Goal: Information Seeking & Learning: Learn about a topic

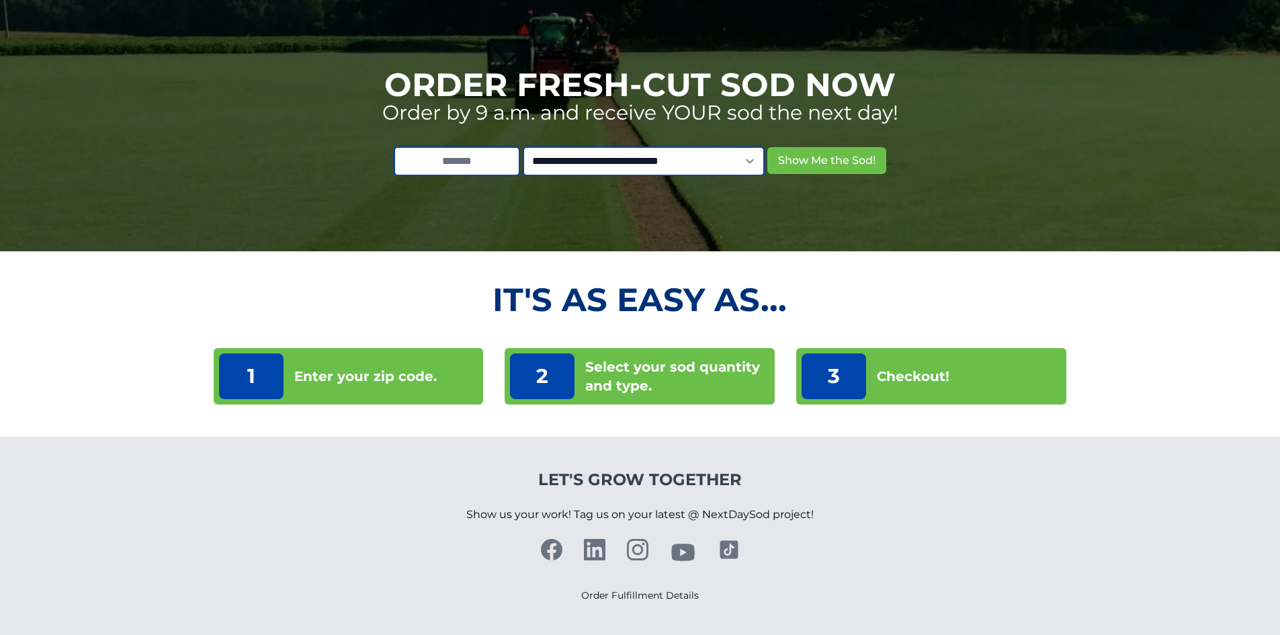
scroll to position [123, 0]
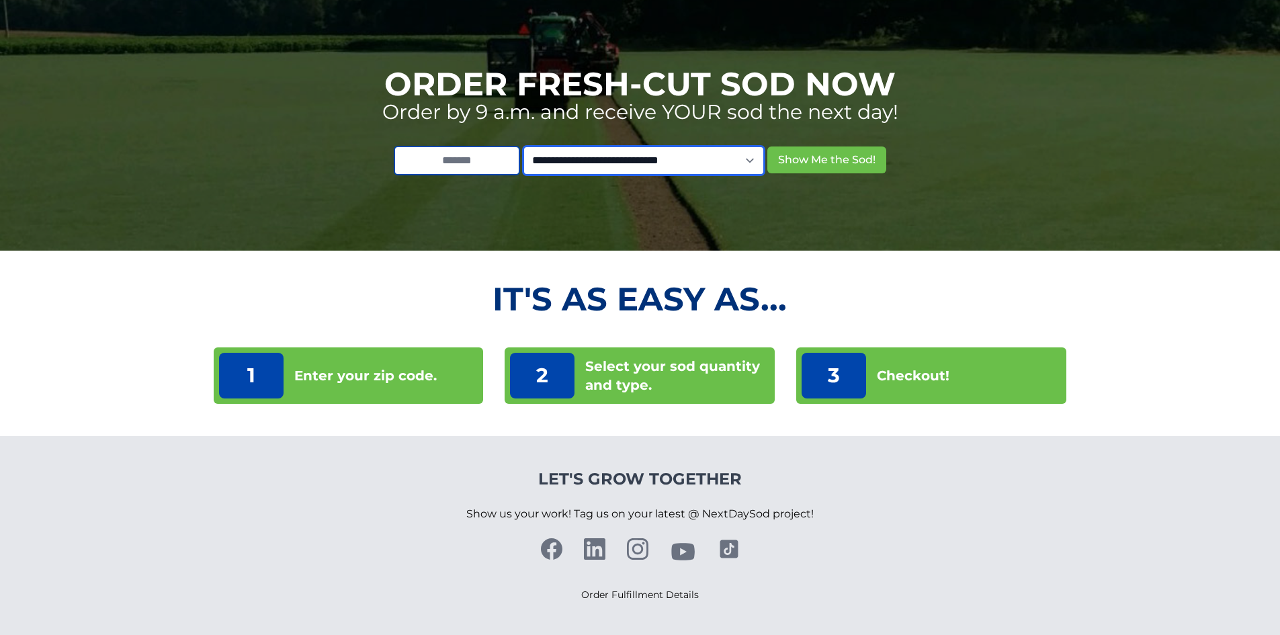
click at [763, 166] on select "**********" at bounding box center [644, 161] width 242 height 30
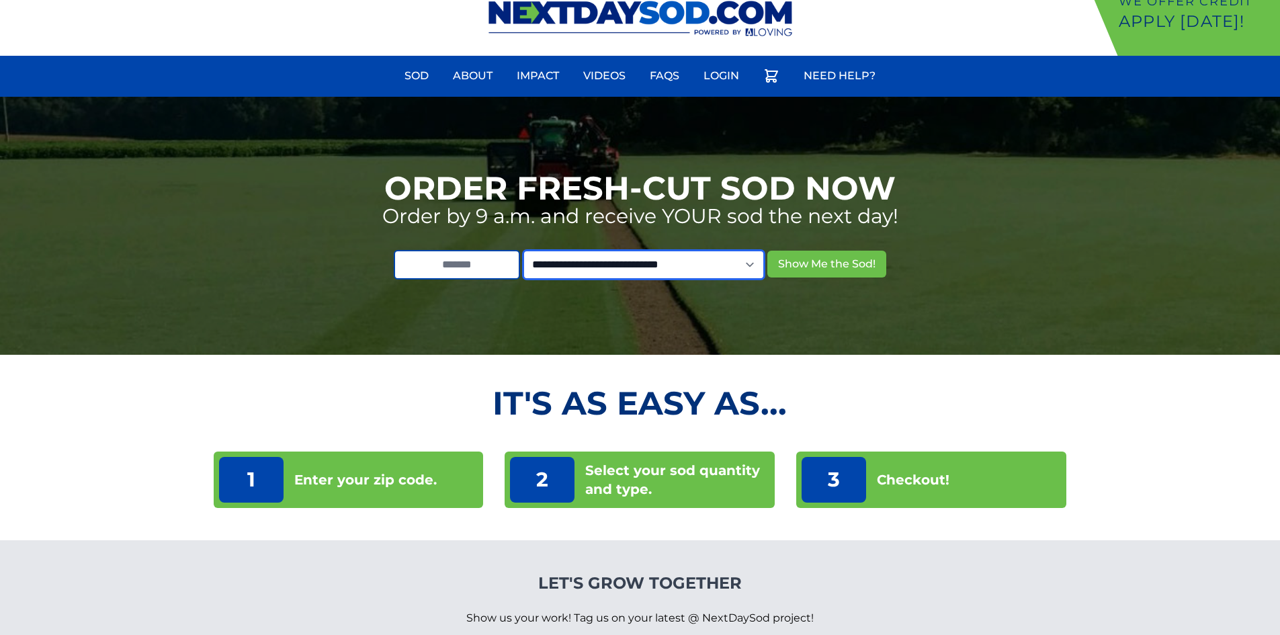
scroll to position [0, 0]
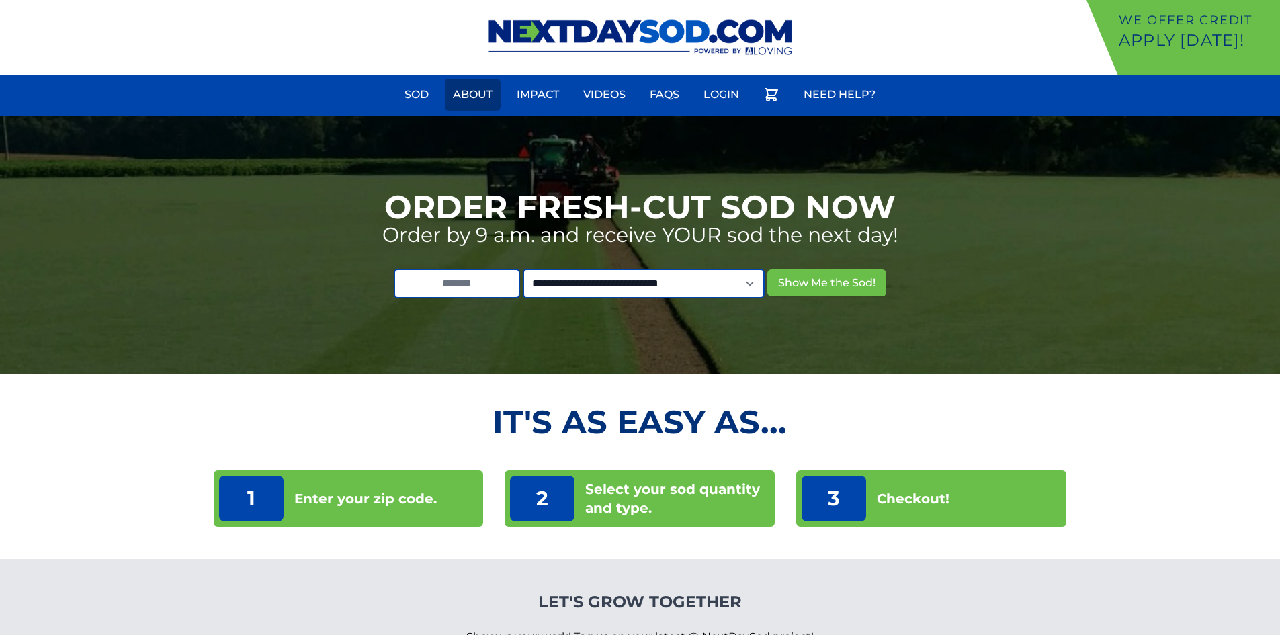
click at [468, 95] on link "About" at bounding box center [473, 95] width 56 height 32
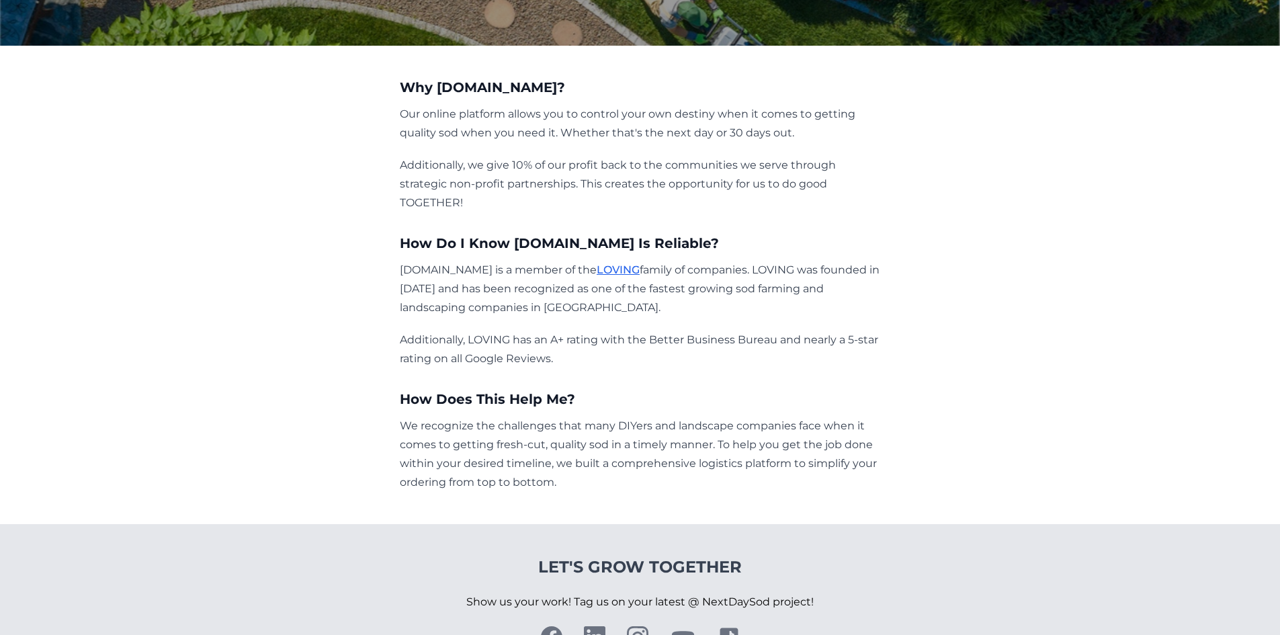
scroll to position [198, 0]
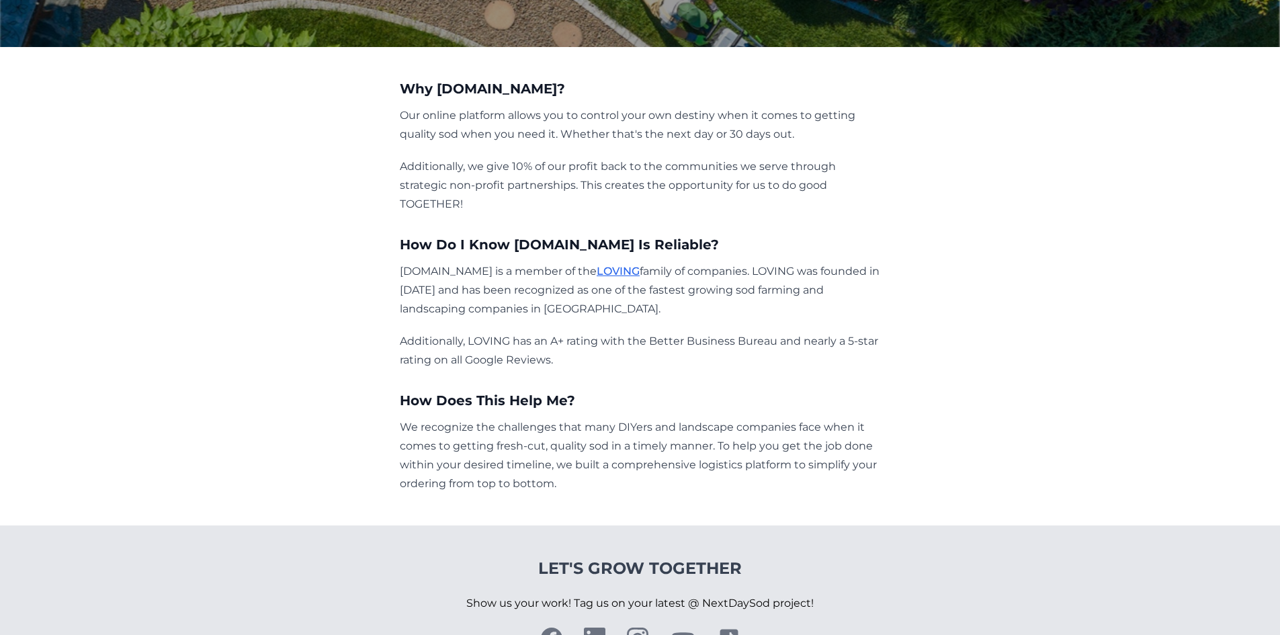
click at [632, 271] on link "LOVING" at bounding box center [618, 271] width 43 height 13
